Goal: Information Seeking & Learning: Find contact information

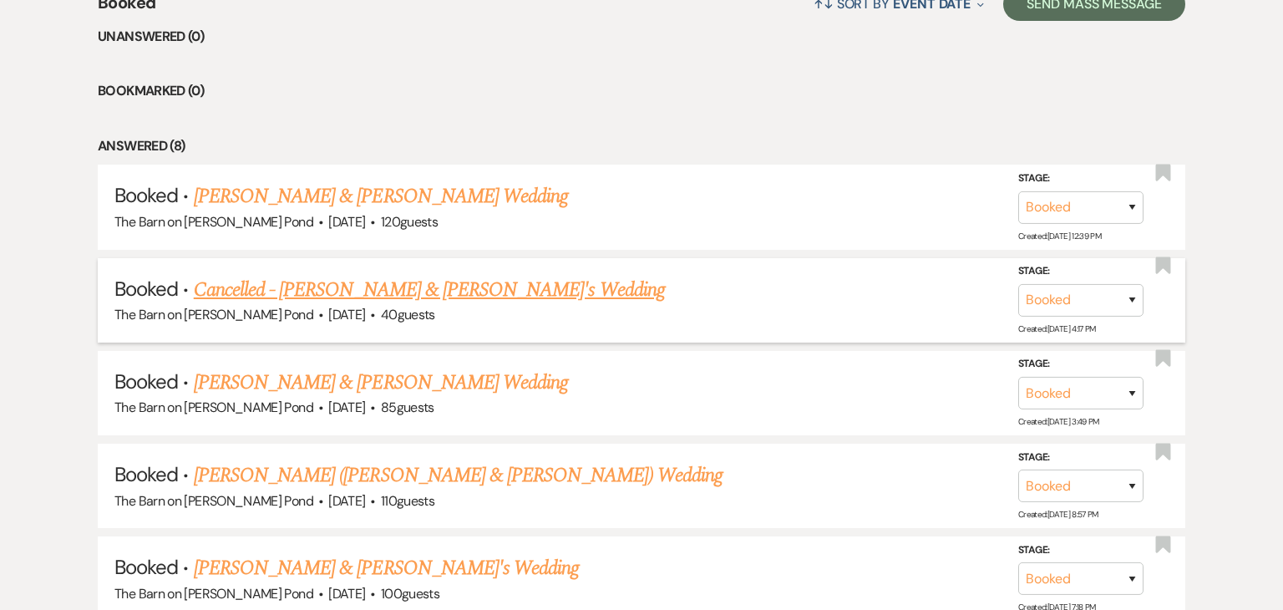
scroll to position [693, 0]
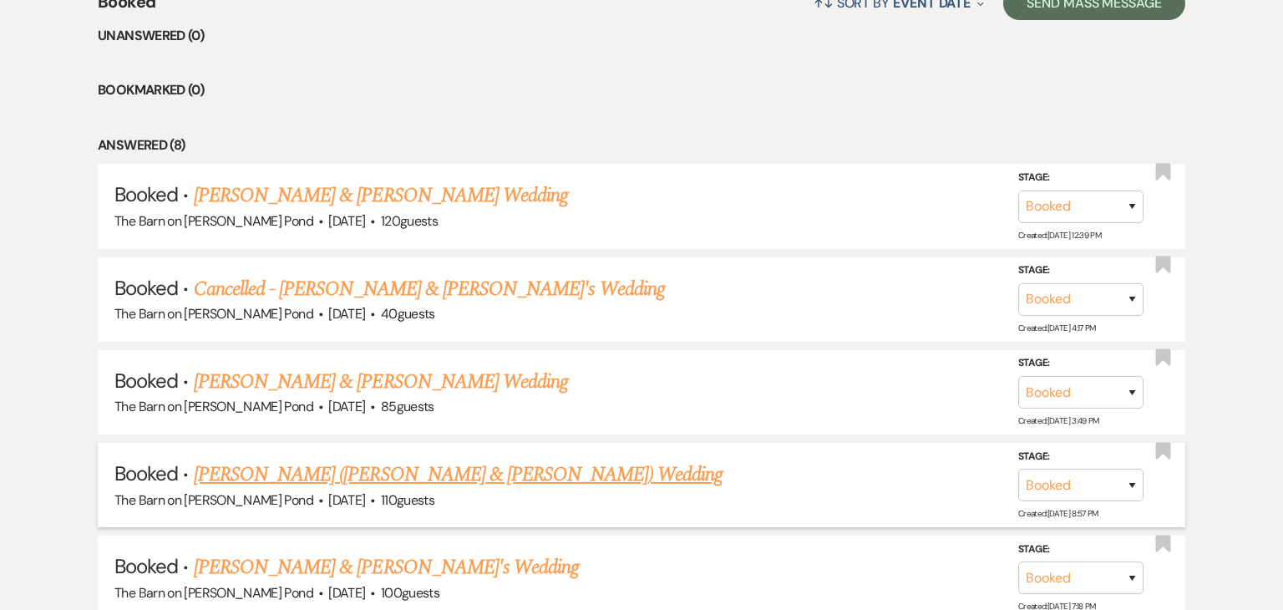
click at [404, 475] on link "Hanz's (Jamie & Derek) Wedding" at bounding box center [458, 475] width 529 height 30
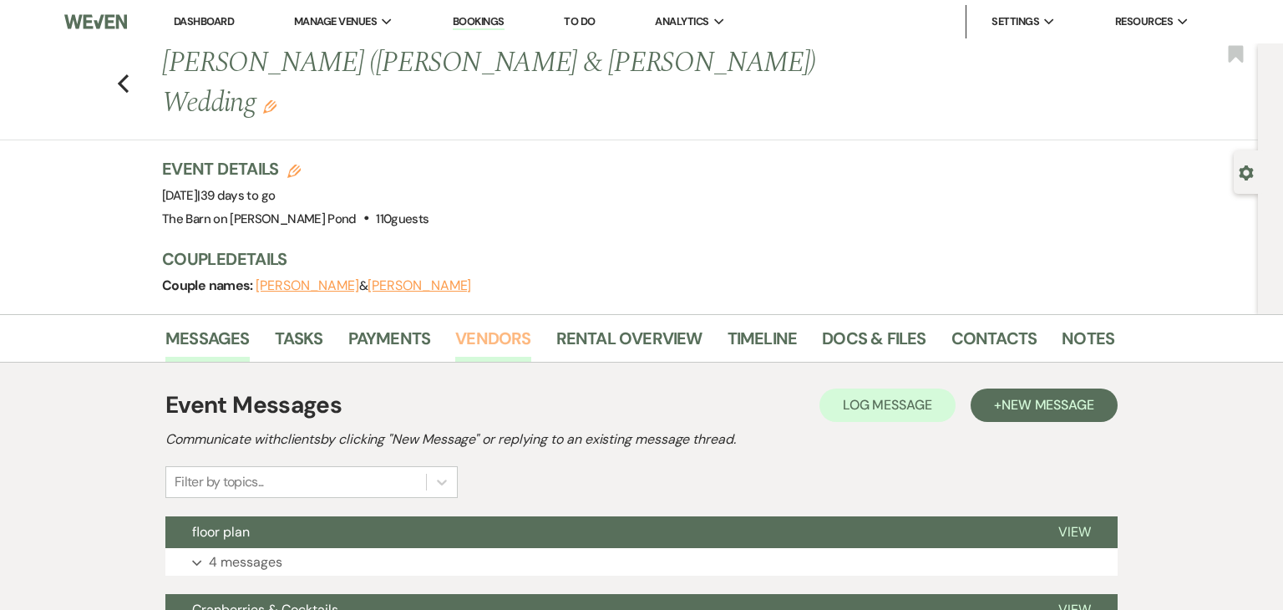
click at [502, 325] on link "Vendors" at bounding box center [492, 343] width 75 height 37
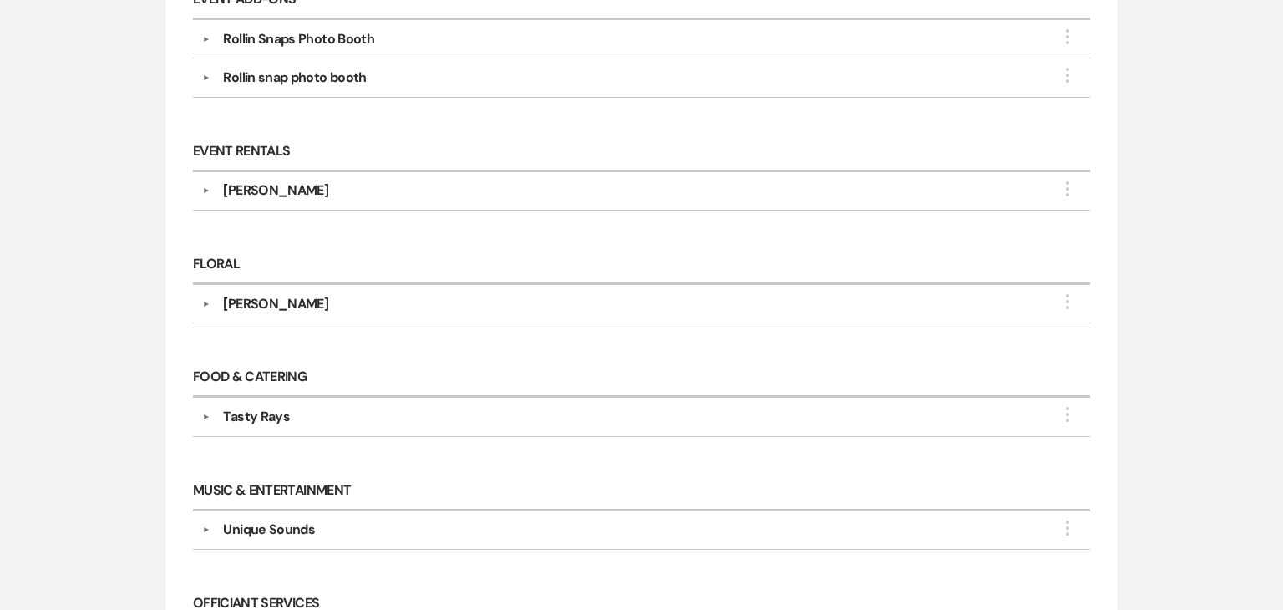
scroll to position [888, 0]
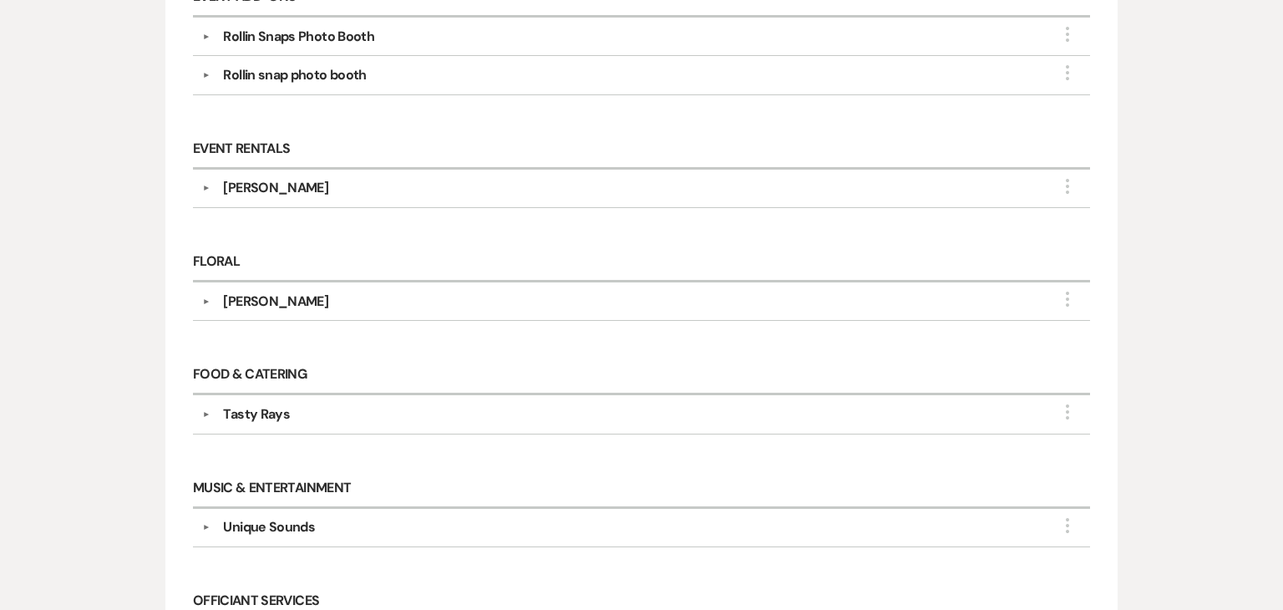
click at [512, 404] on div "Tasty Rays" at bounding box center [646, 414] width 872 height 20
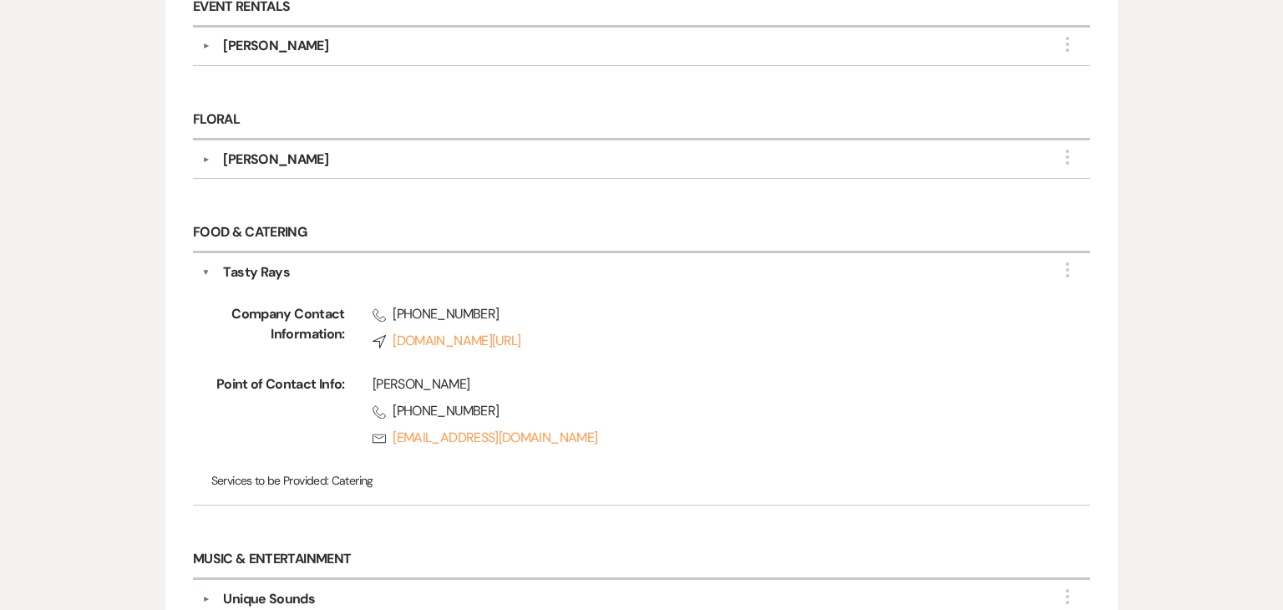
scroll to position [1039, 0]
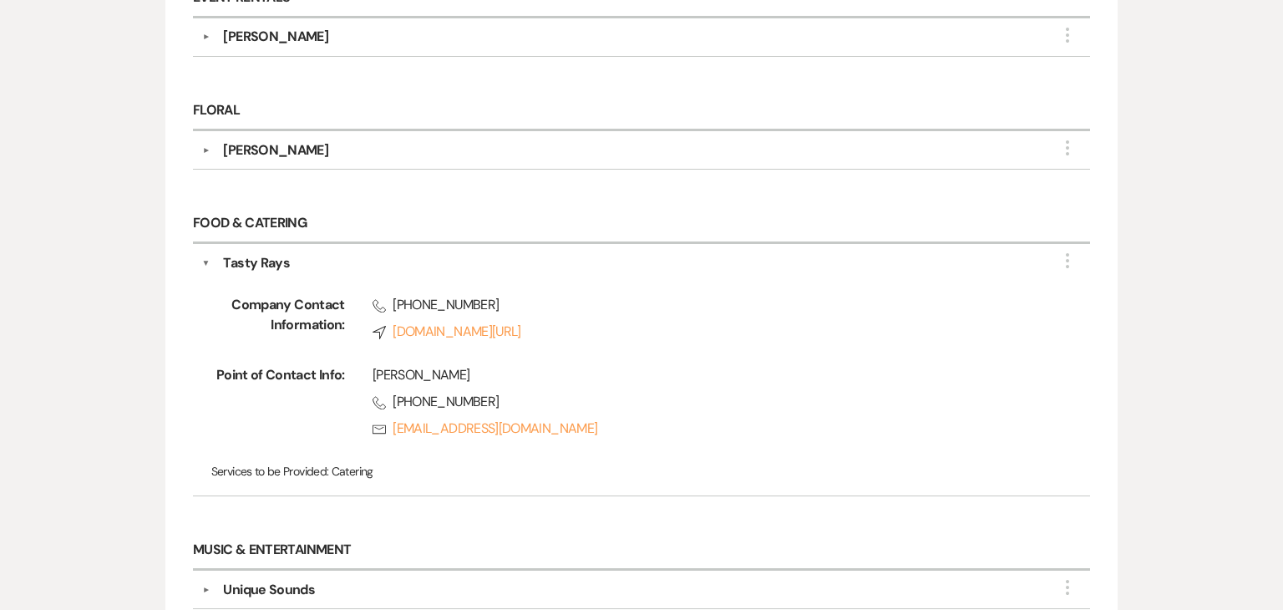
drag, startPoint x: 536, startPoint y: 402, endPoint x: 591, endPoint y: 462, distance: 81.1
click at [591, 462] on div "Food & Catering ▼ Tasty Rays More Company Contact Information: Phone (508) 339-…" at bounding box center [642, 359] width 914 height 327
drag, startPoint x: 573, startPoint y: 397, endPoint x: 394, endPoint y: 389, distance: 179.0
click at [394, 389] on div "Nicole Phone (508) 339-0938 Rsvp tastyrays@yahoo.com" at bounding box center [691, 405] width 693 height 80
copy link "tastyrays@yahoo.com"
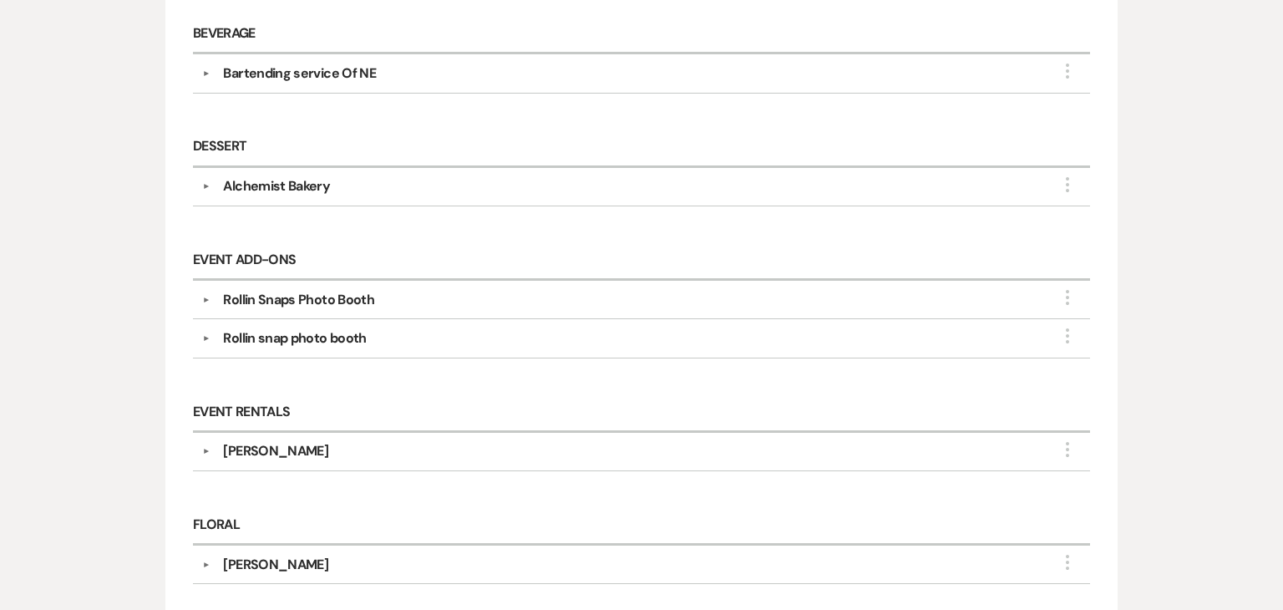
scroll to position [628, 0]
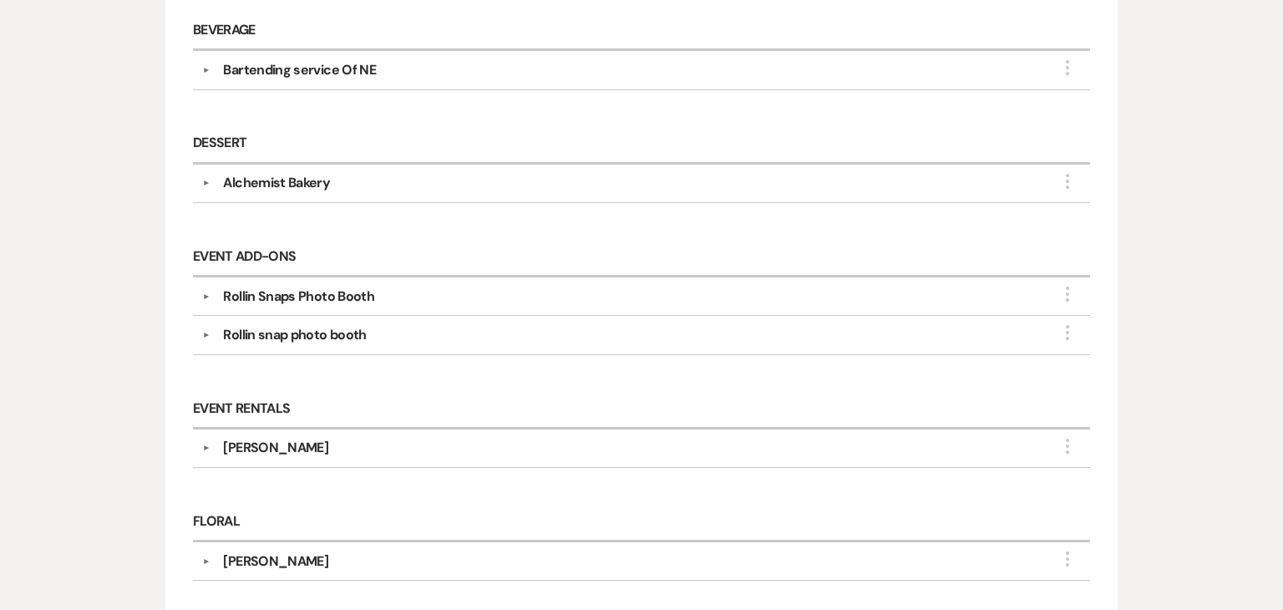
click at [294, 438] on div "Ray DeAngelano" at bounding box center [275, 448] width 105 height 20
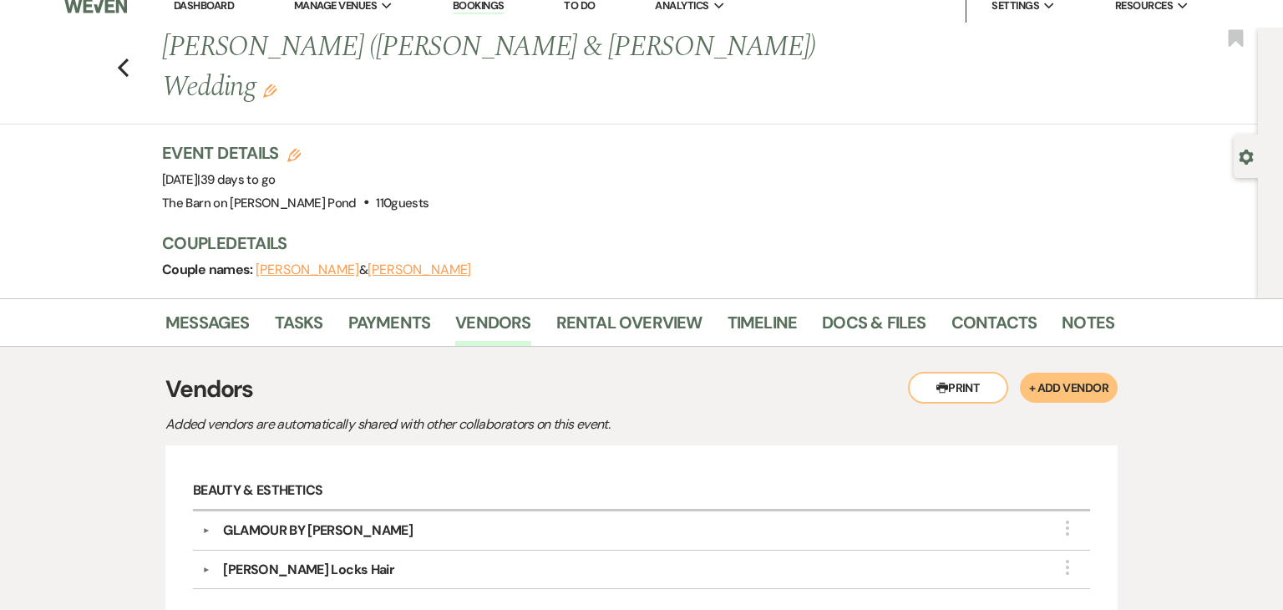
scroll to position [0, 0]
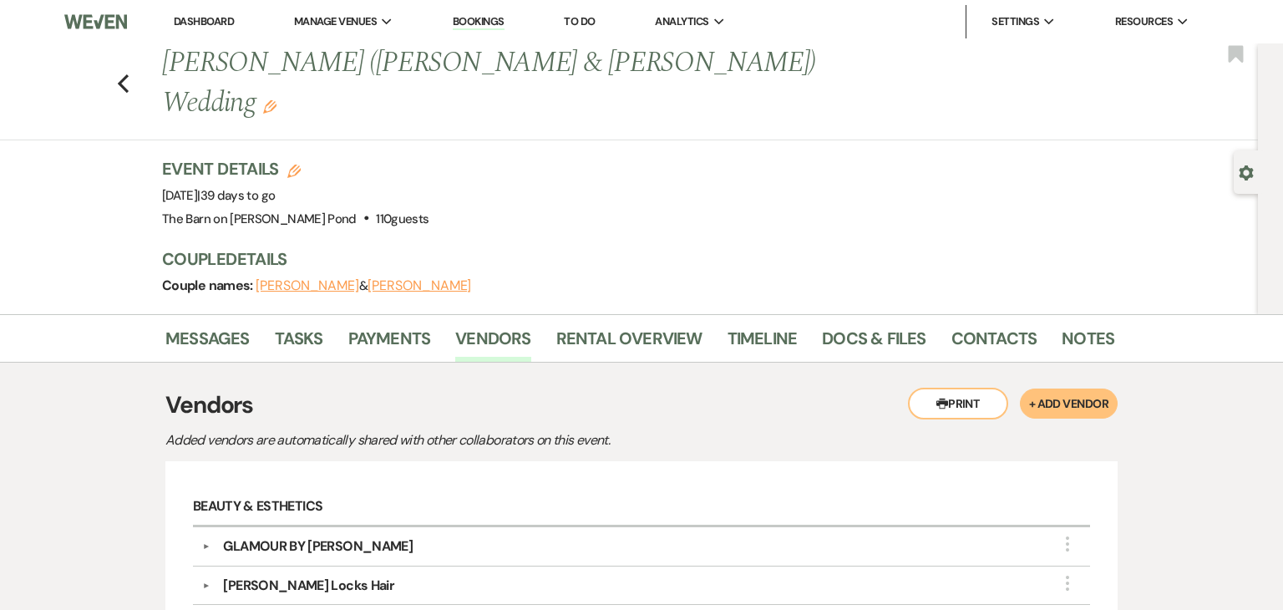
click at [130, 57] on div "Previous Hanz's (Jamie & Derek) Wedding Edit Bookmark" at bounding box center [625, 91] width 1267 height 97
click at [122, 74] on icon "Previous" at bounding box center [123, 84] width 13 height 20
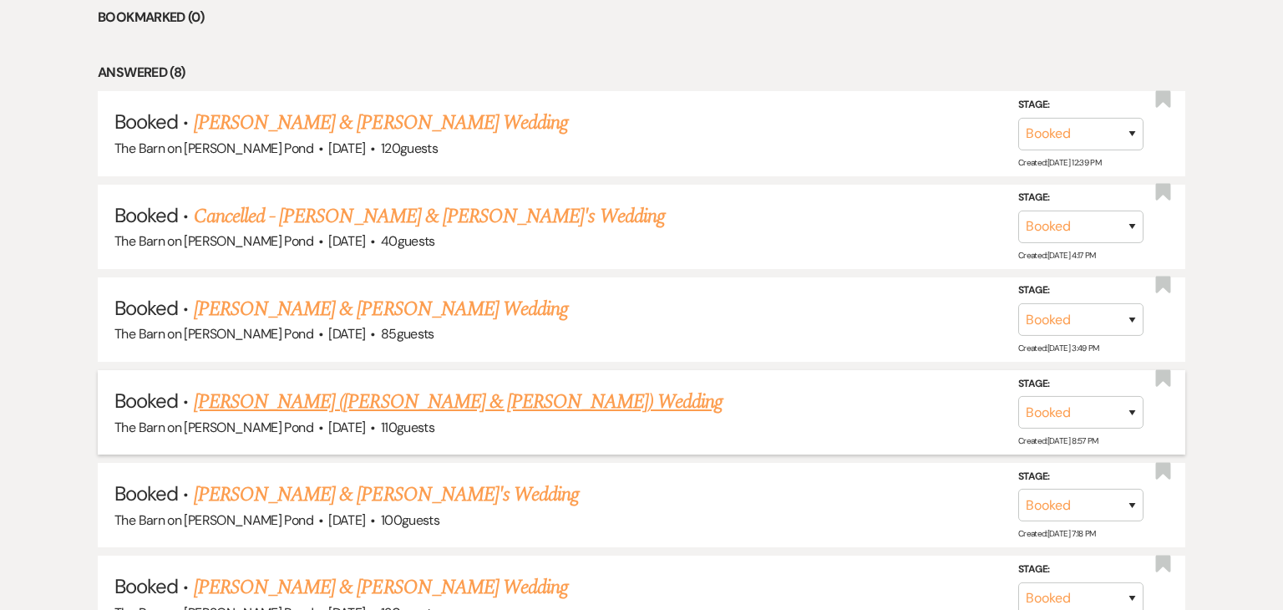
scroll to position [779, 0]
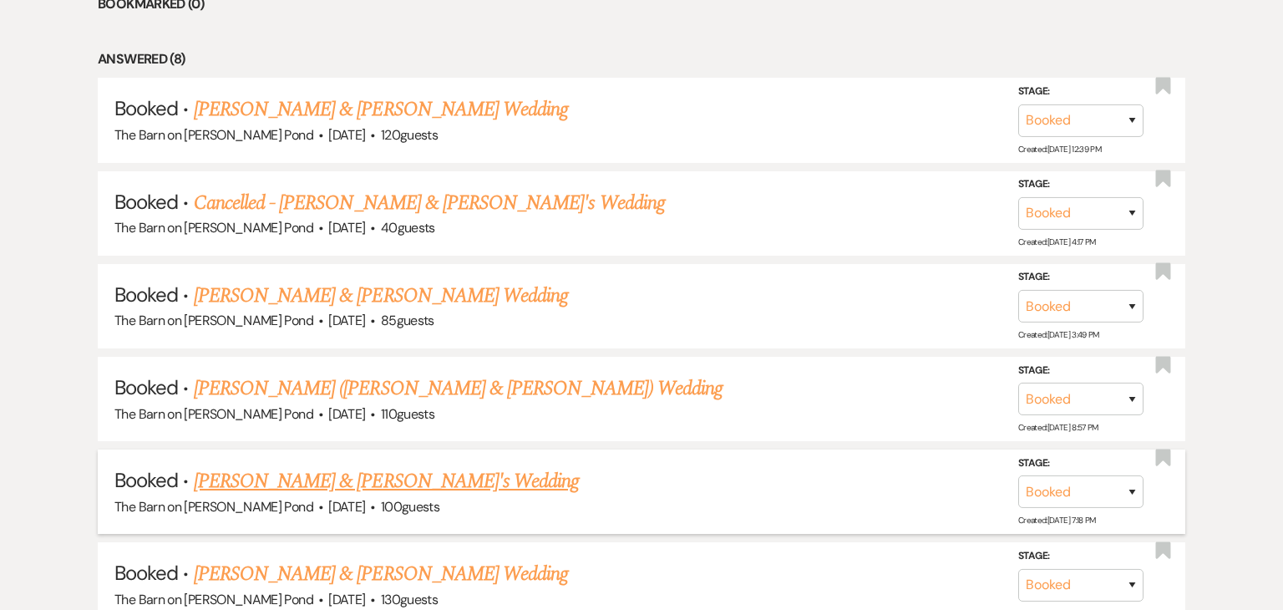
click at [412, 474] on link "Erin Foley & Fiance's Wedding" at bounding box center [387, 481] width 386 height 30
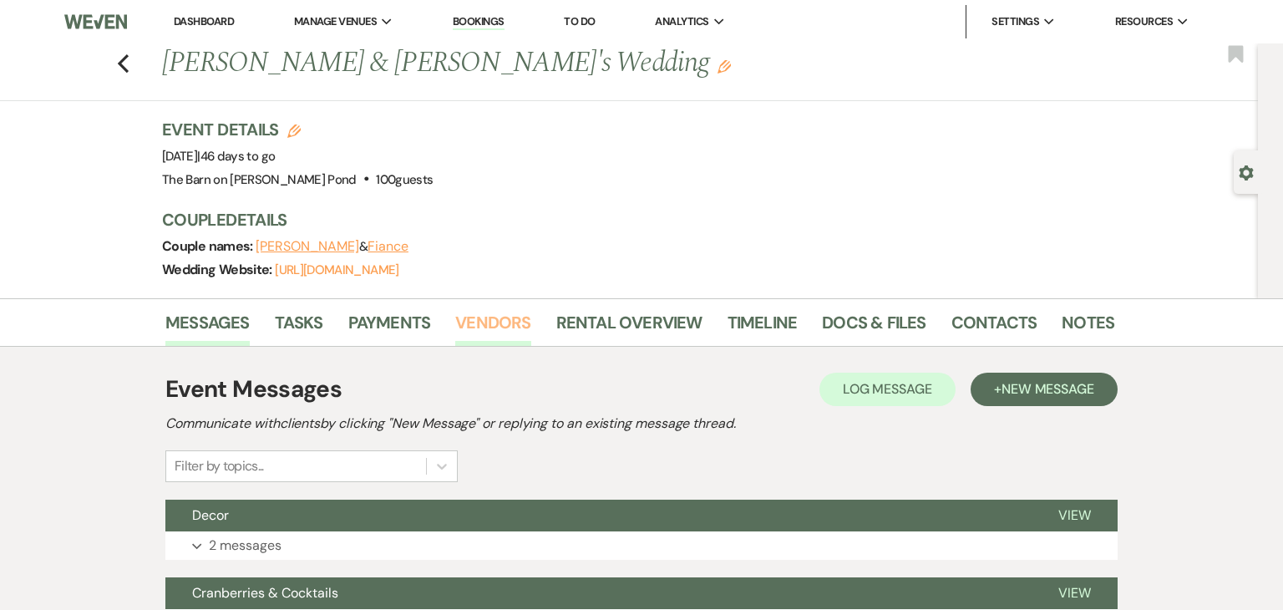
click at [499, 323] on link "Vendors" at bounding box center [492, 327] width 75 height 37
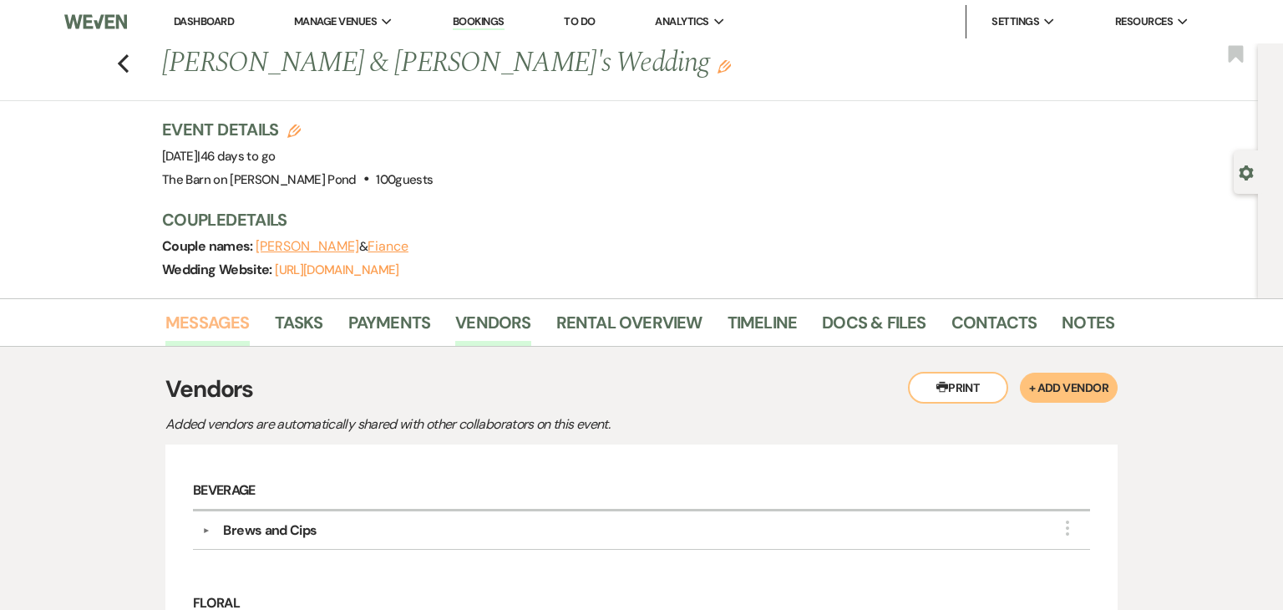
click at [228, 331] on link "Messages" at bounding box center [207, 327] width 84 height 37
